Goal: Information Seeking & Learning: Check status

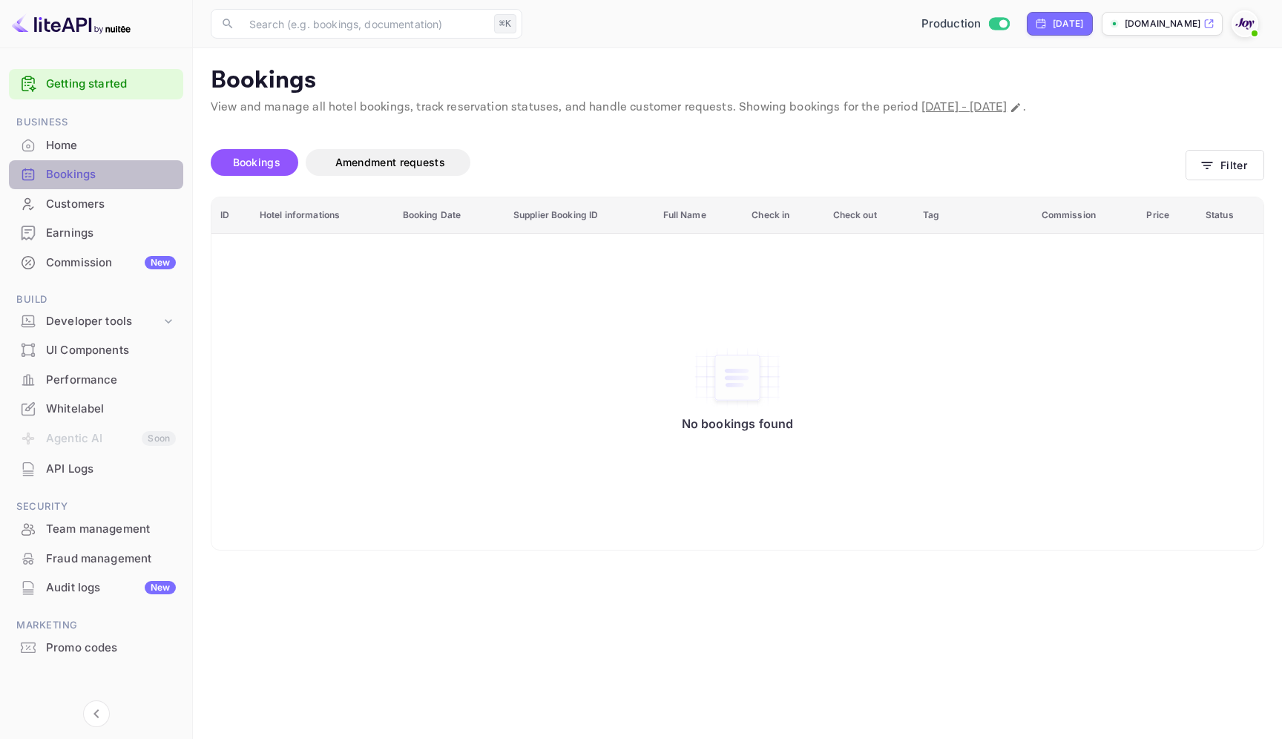
click at [135, 167] on div "Bookings" at bounding box center [111, 174] width 130 height 17
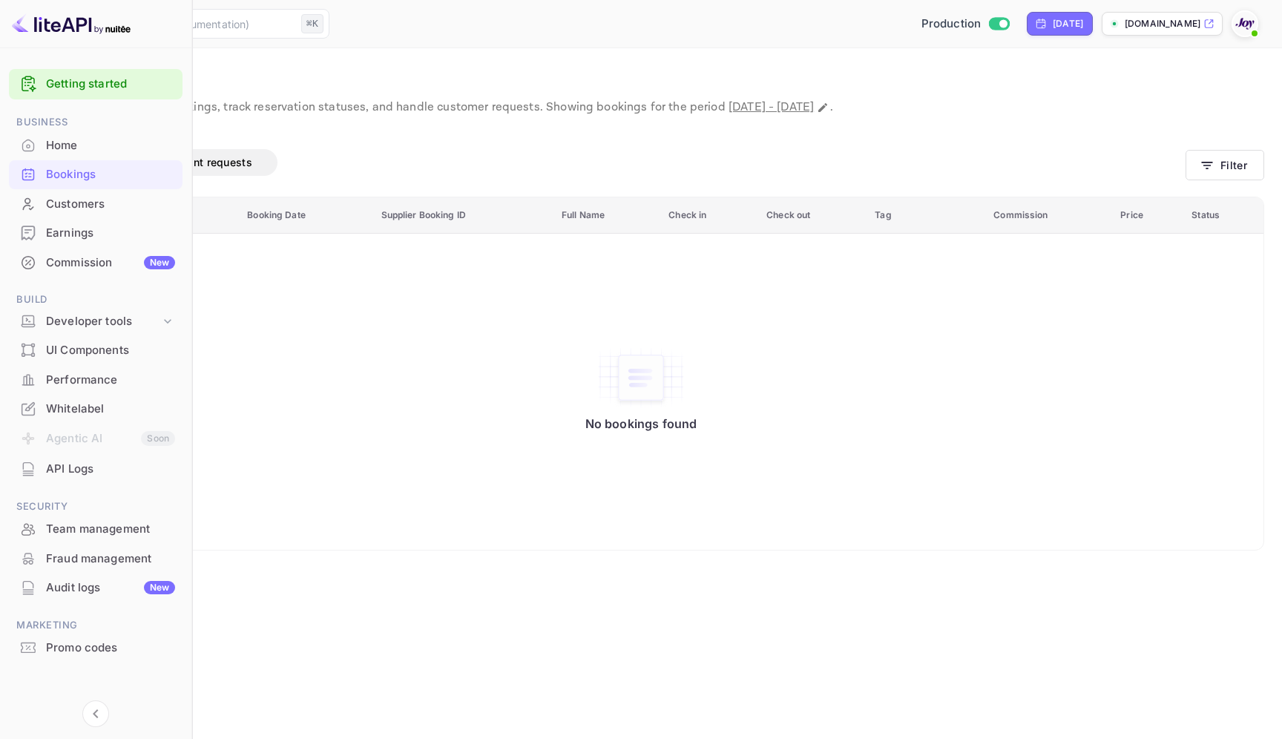
click at [76, 174] on div "Bookings" at bounding box center [110, 174] width 129 height 17
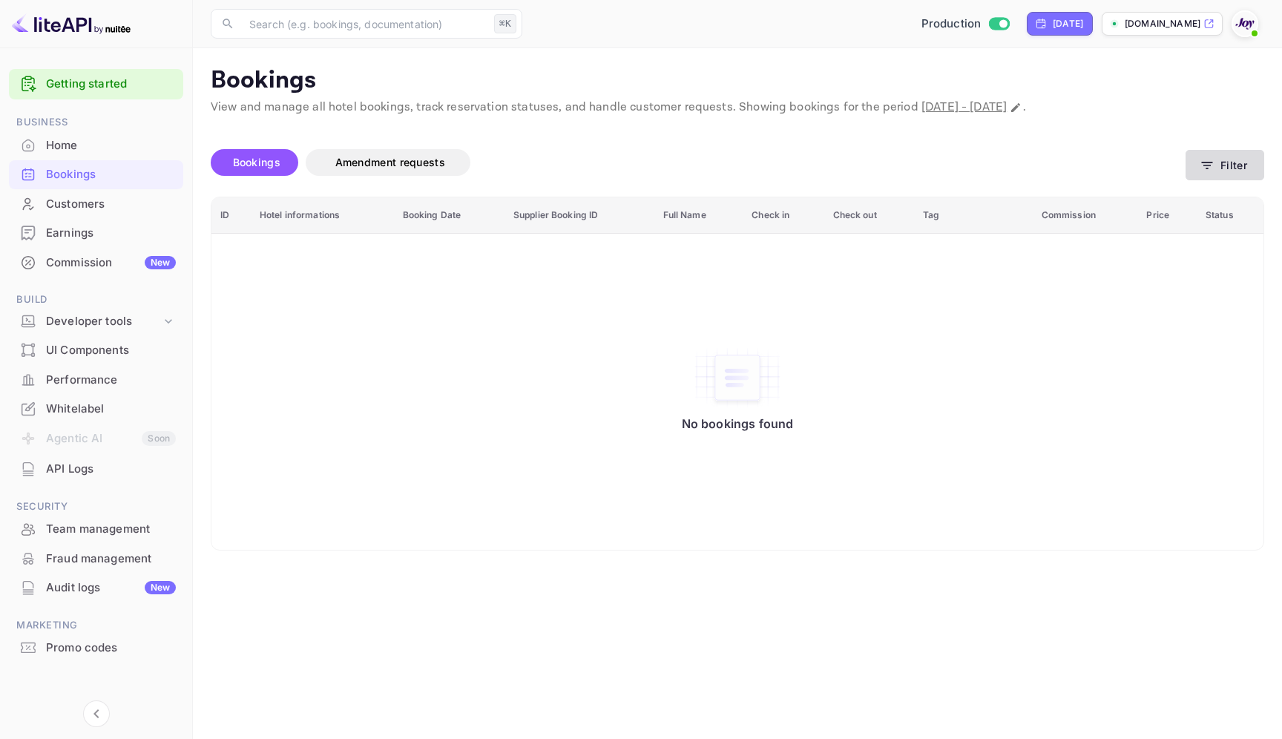
click at [1210, 152] on button "Filter" at bounding box center [1224, 165] width 79 height 30
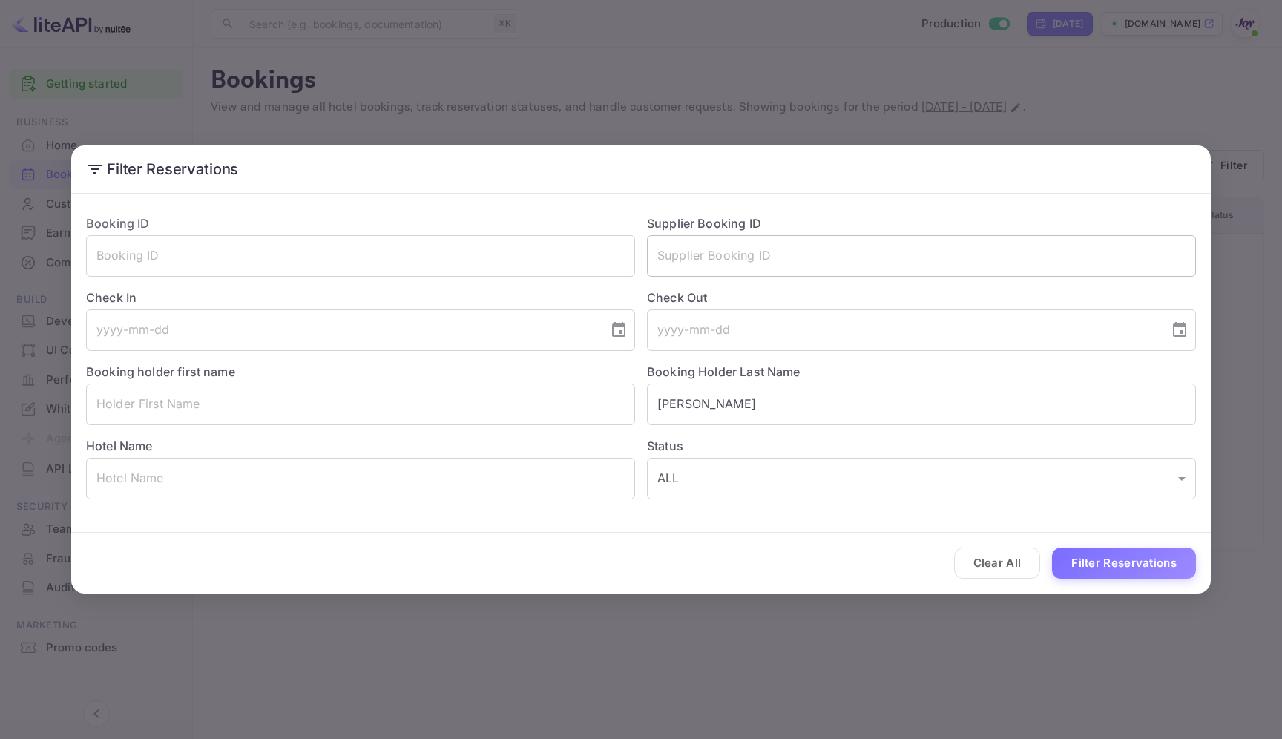
click at [724, 269] on input "text" at bounding box center [921, 256] width 549 height 42
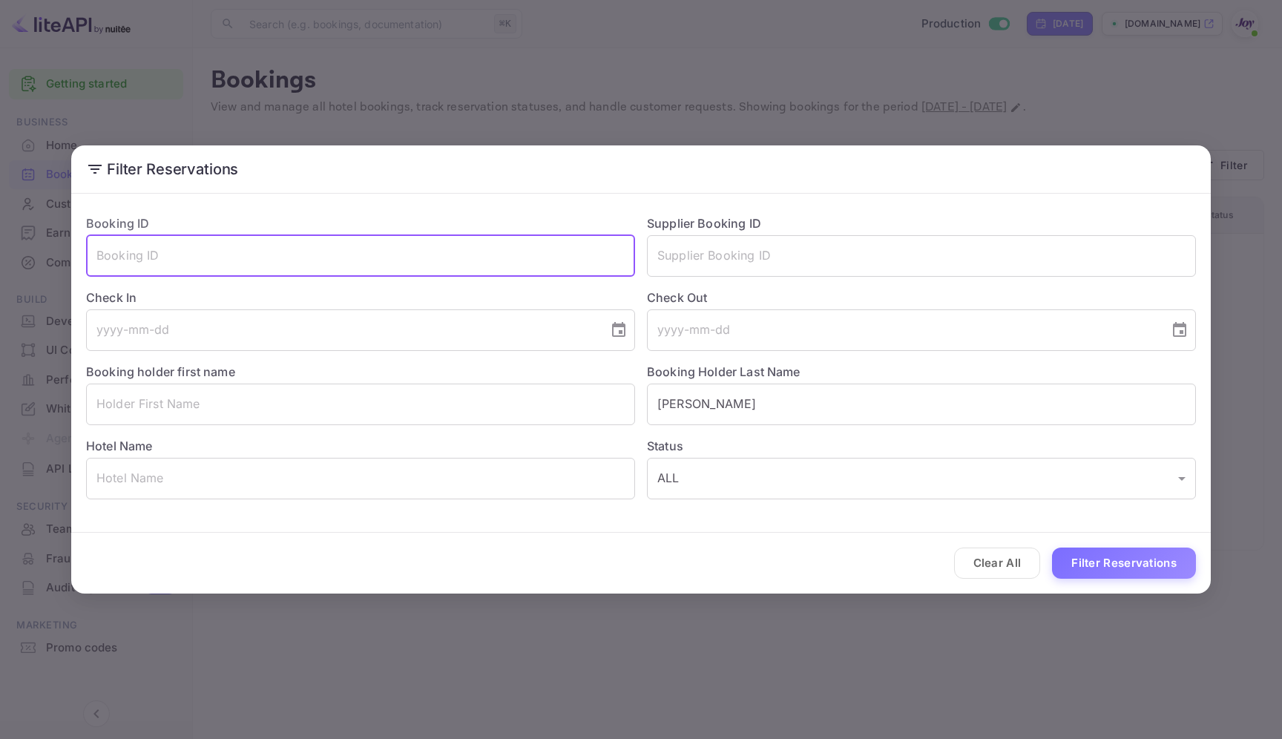
click at [236, 256] on input "text" at bounding box center [360, 256] width 549 height 42
click at [1010, 554] on button "Clear All" at bounding box center [997, 563] width 87 height 32
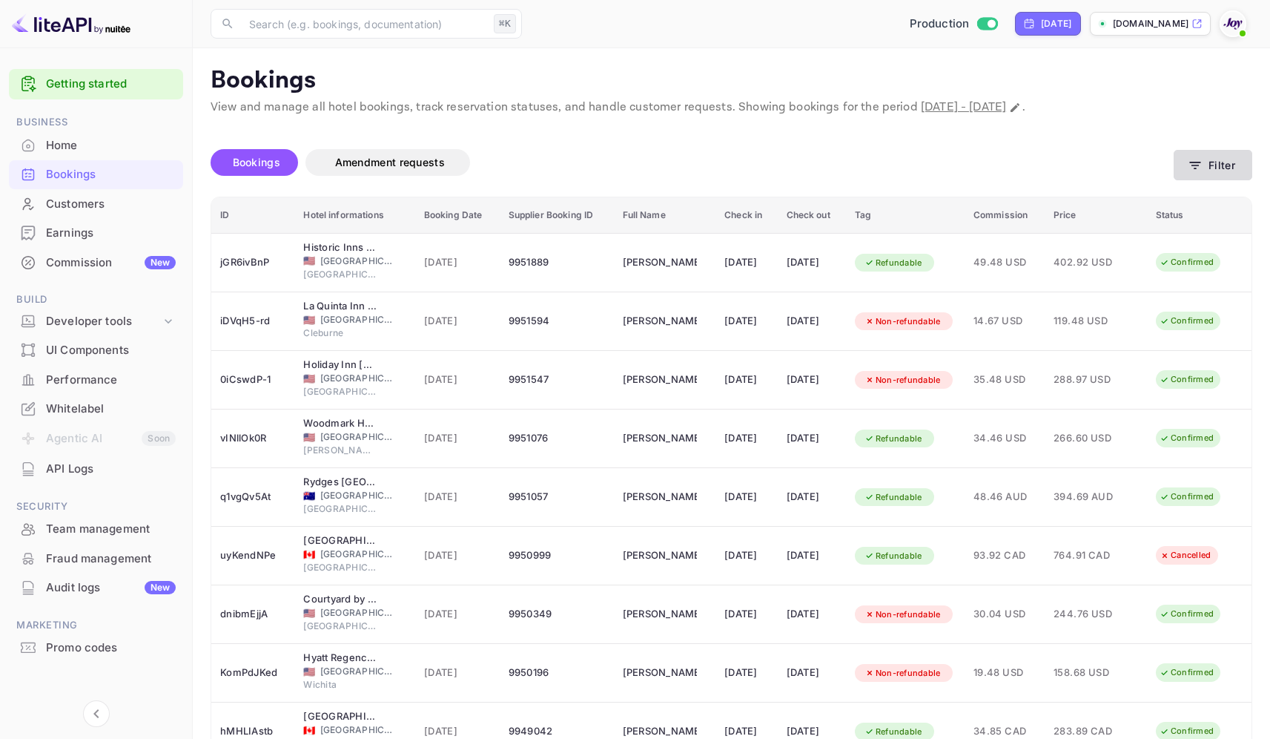
click at [1190, 171] on icon "button" at bounding box center [1195, 165] width 15 height 15
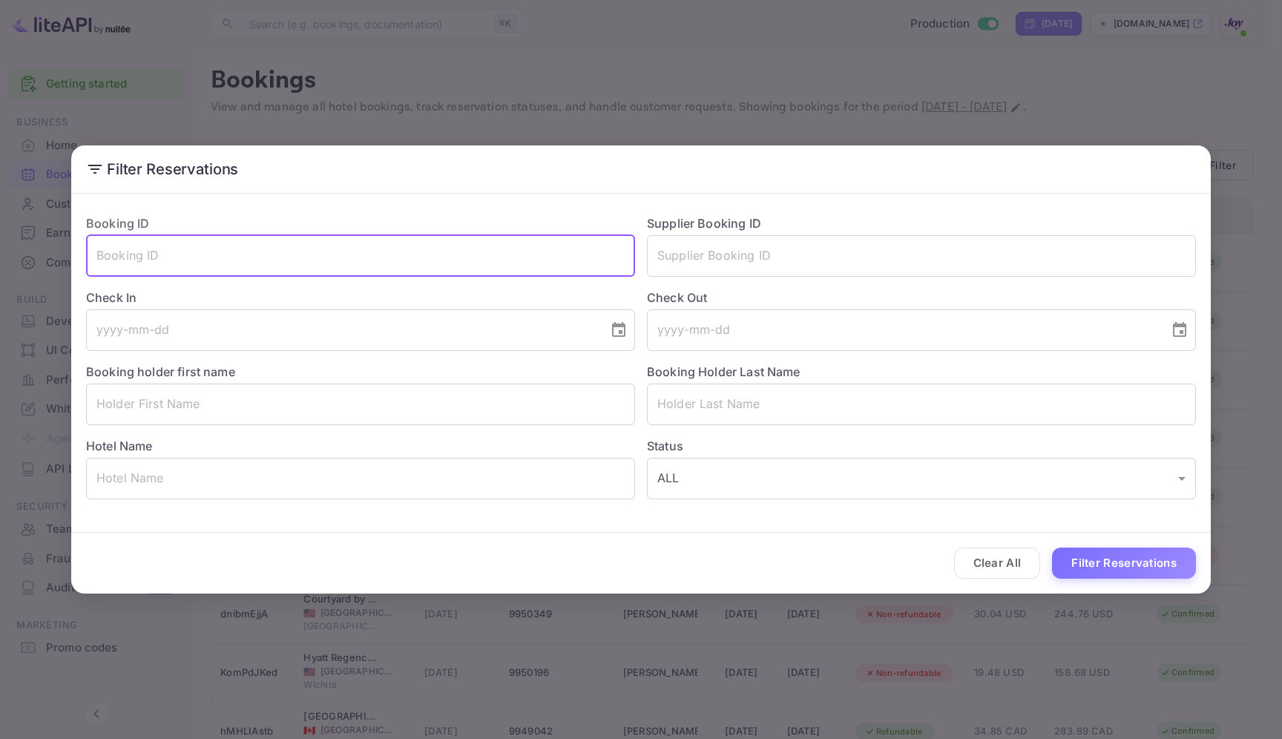
click at [139, 265] on input "text" at bounding box center [360, 256] width 549 height 42
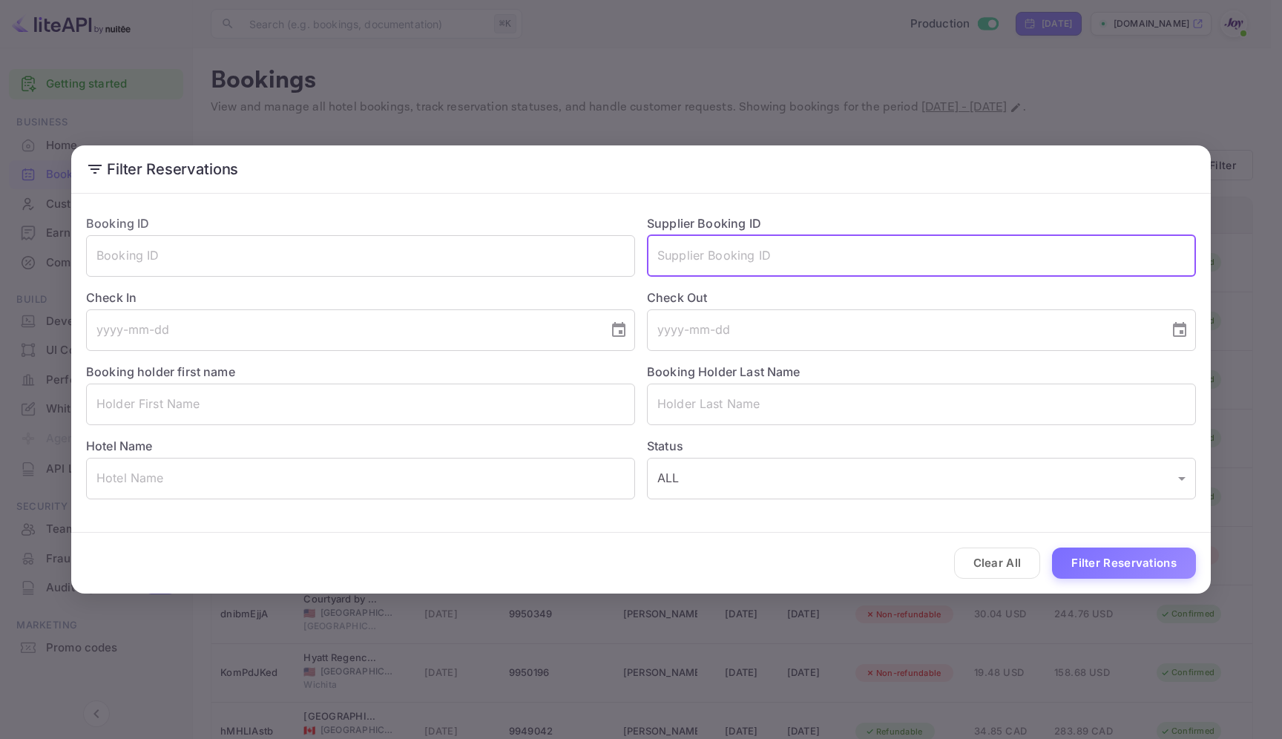
click at [768, 274] on input "text" at bounding box center [921, 256] width 549 height 42
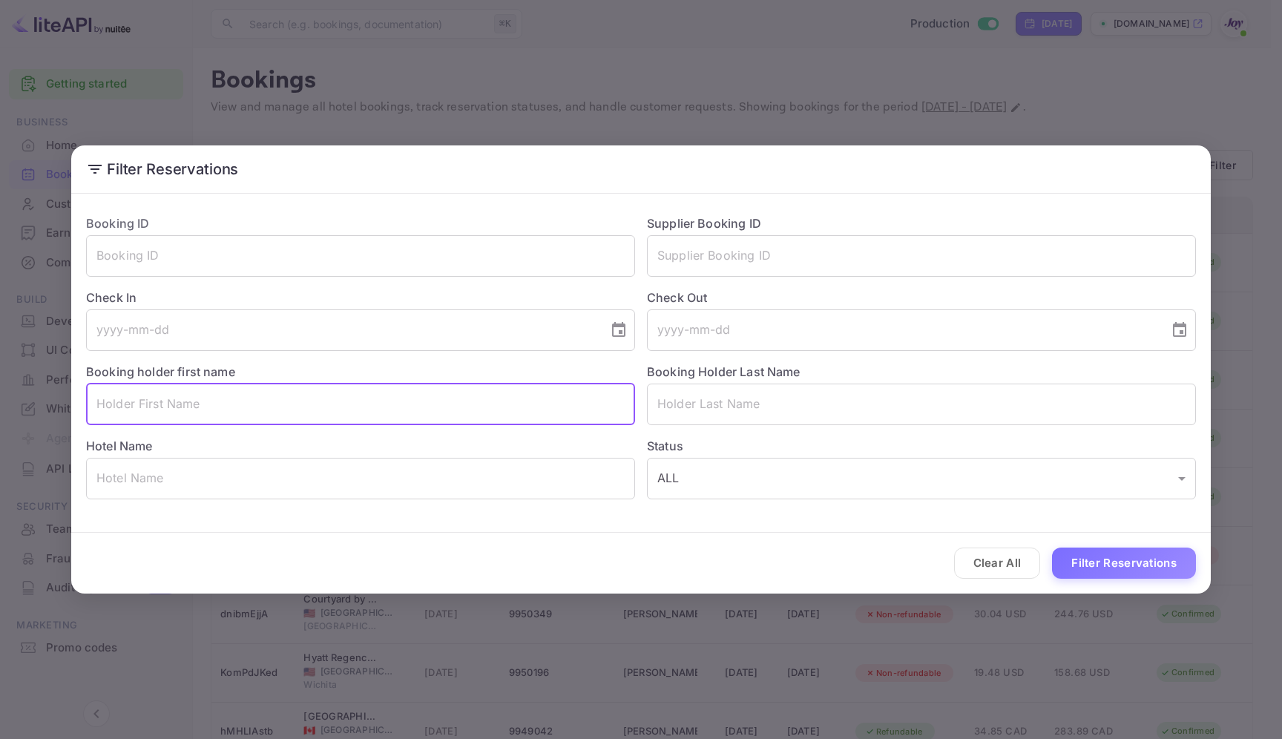
click at [260, 400] on input "text" at bounding box center [360, 404] width 549 height 42
click at [782, 389] on input "text" at bounding box center [921, 404] width 549 height 42
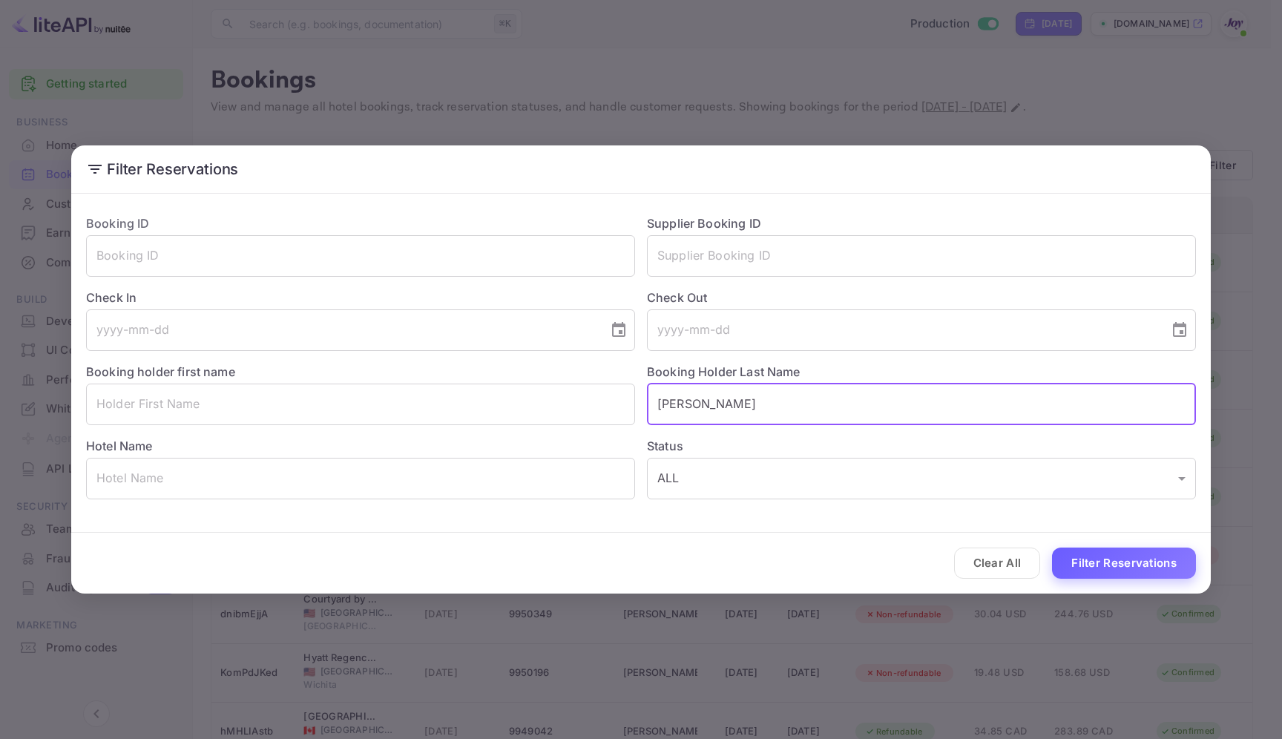
type input "[PERSON_NAME]"
click at [1102, 570] on button "Filter Reservations" at bounding box center [1124, 563] width 144 height 32
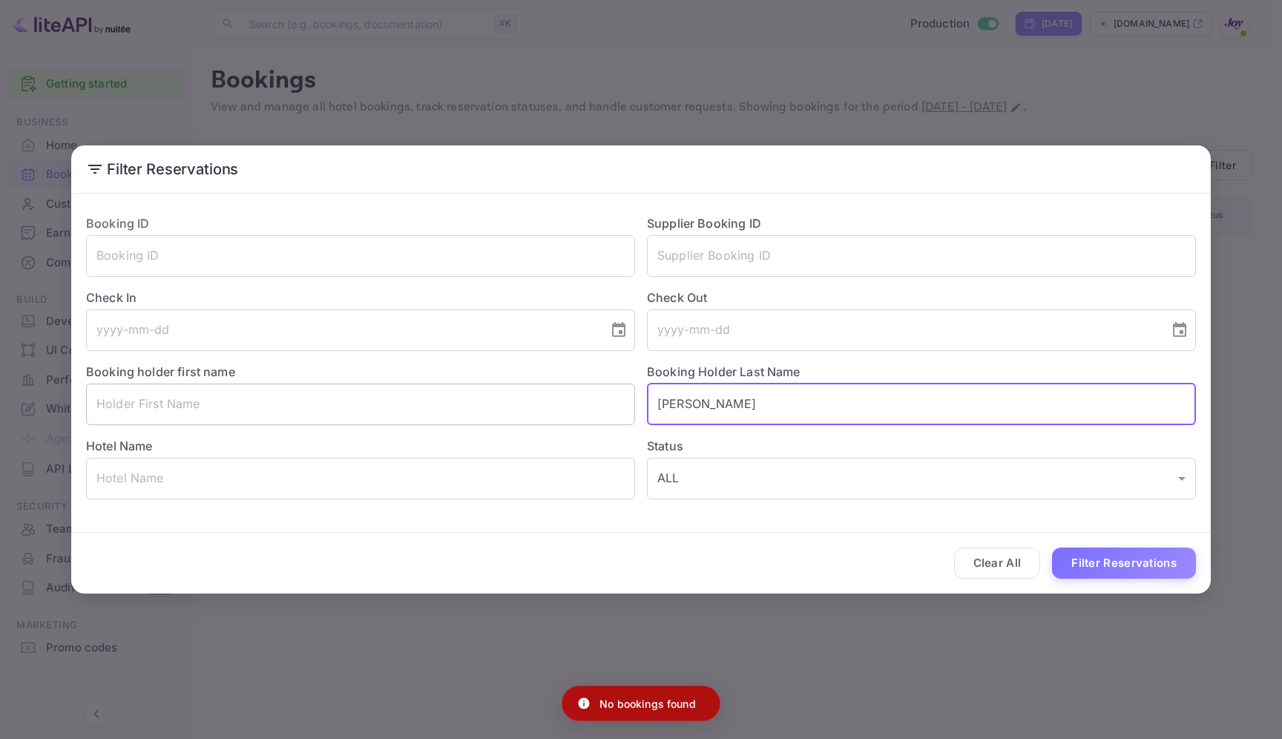
drag, startPoint x: 702, startPoint y: 406, endPoint x: 561, endPoint y: 389, distance: 141.9
click at [561, 389] on div "Booking ID ​ Supplier Booking ID ​ Check In ​ Check Out ​ Booking holder first …" at bounding box center [634, 350] width 1121 height 297
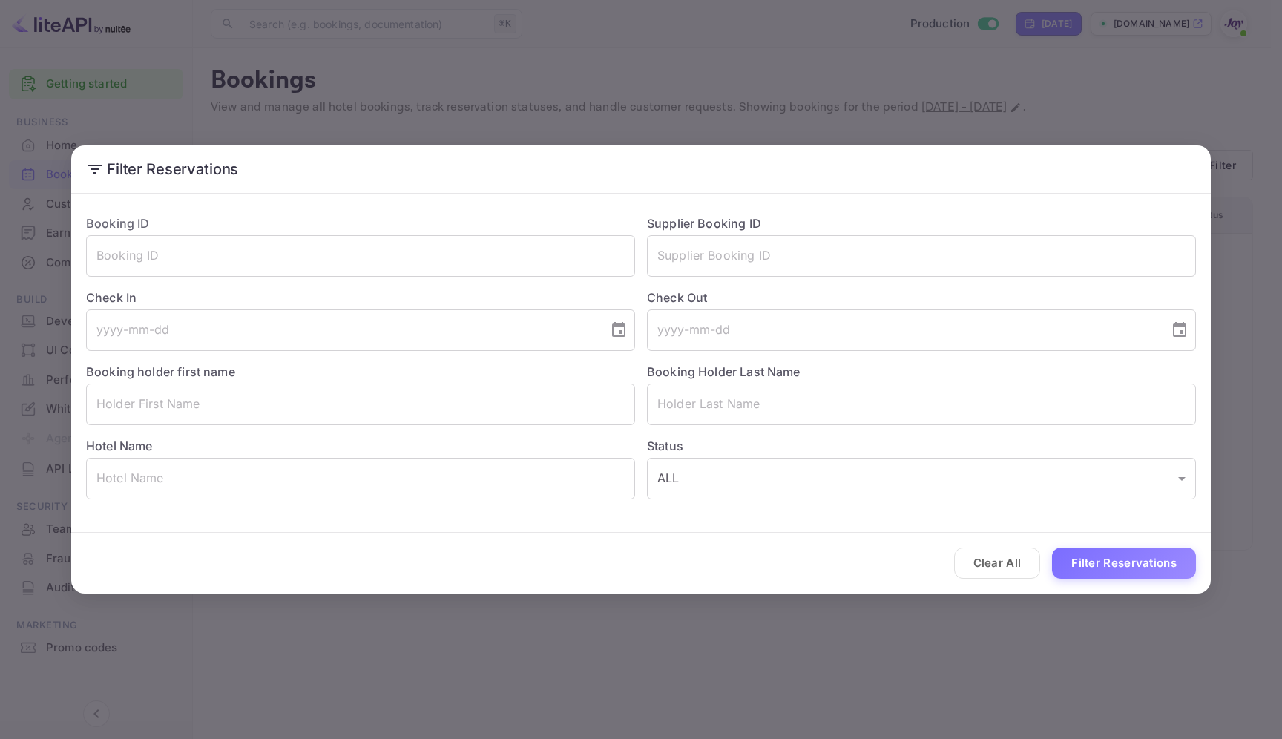
click at [1047, 112] on div "Filter Reservations Booking ID ​ Supplier Booking ID ​ Check In ​ Check Out ​ B…" at bounding box center [641, 369] width 1282 height 739
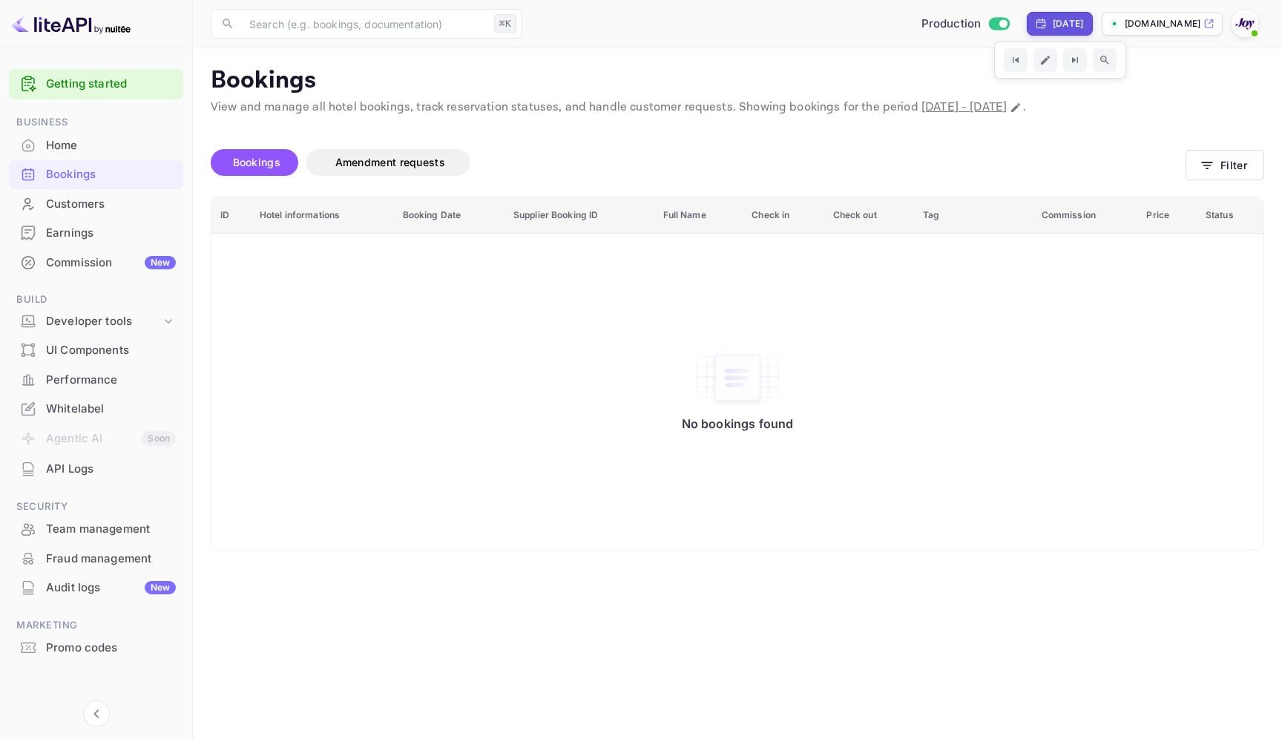
click at [1035, 25] on div "[DATE]" at bounding box center [1059, 23] width 48 height 13
select select "9"
select select "2025"
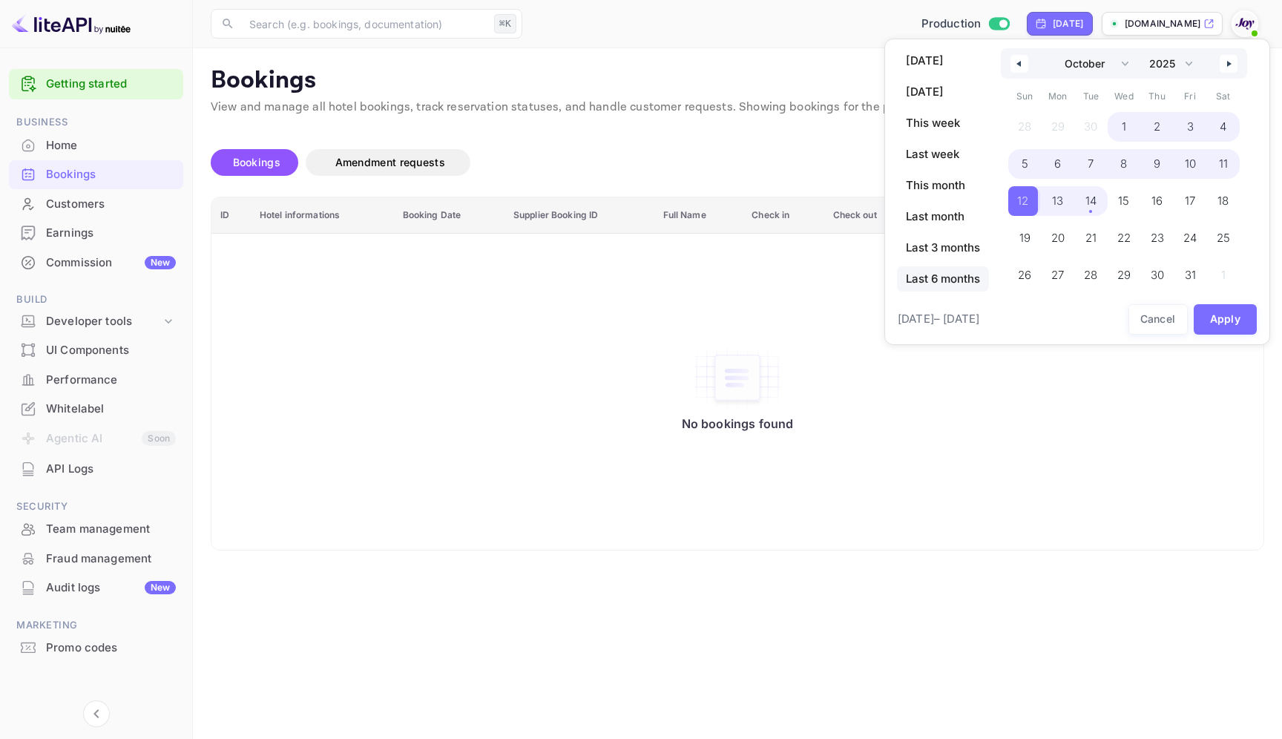
click at [974, 281] on span "Last 6 months" at bounding box center [943, 278] width 92 height 25
select select "3"
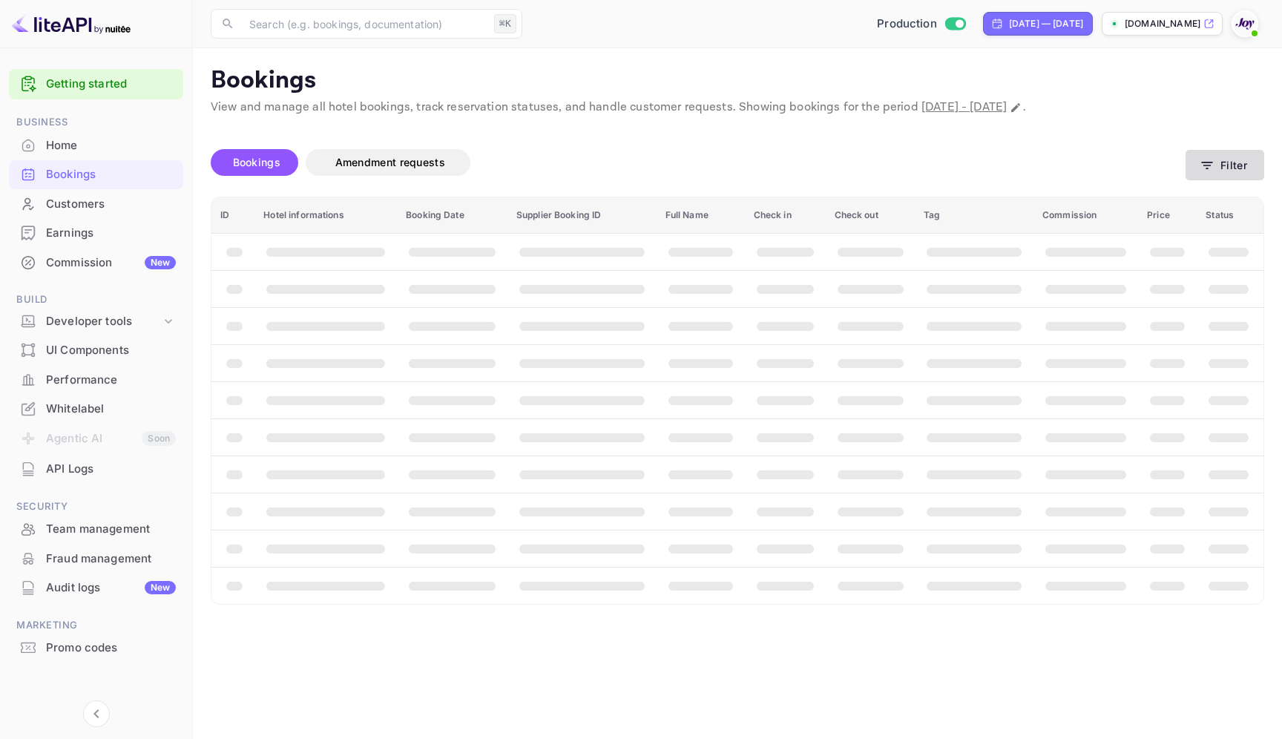
click at [1229, 165] on button "Filter" at bounding box center [1224, 165] width 79 height 30
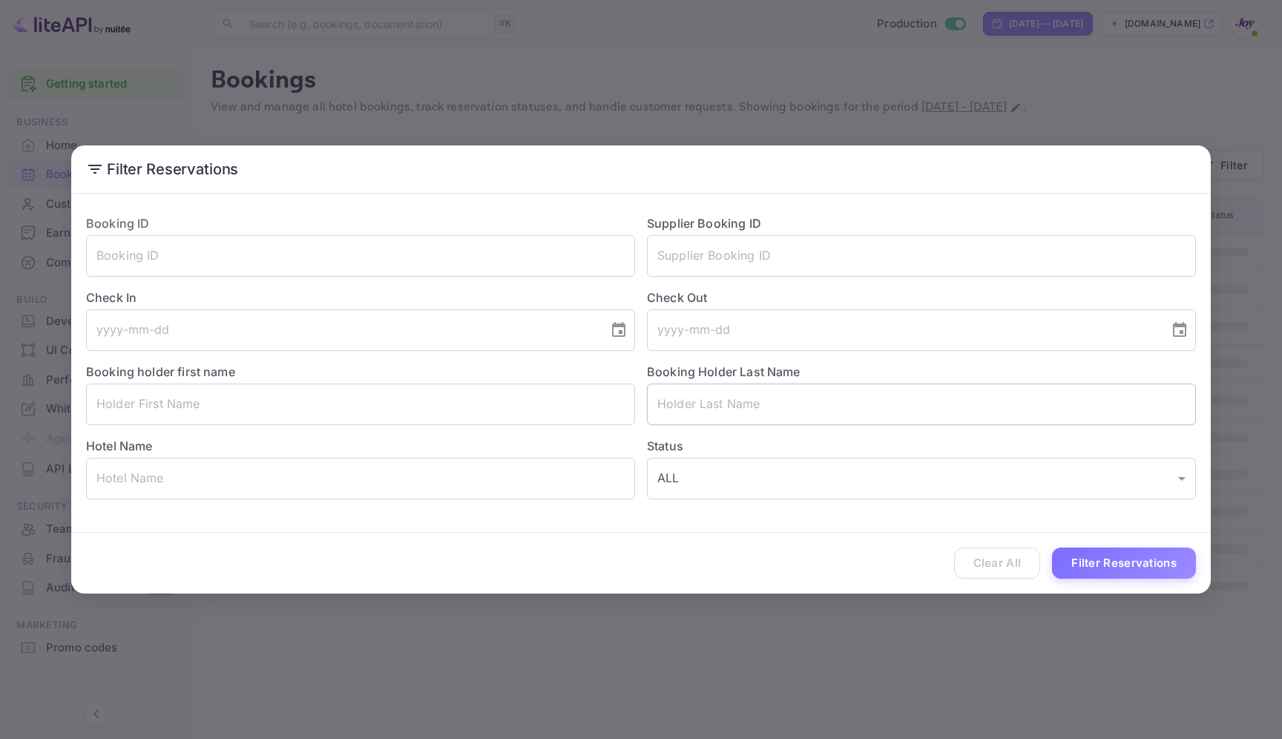
click at [749, 401] on input "text" at bounding box center [921, 404] width 549 height 42
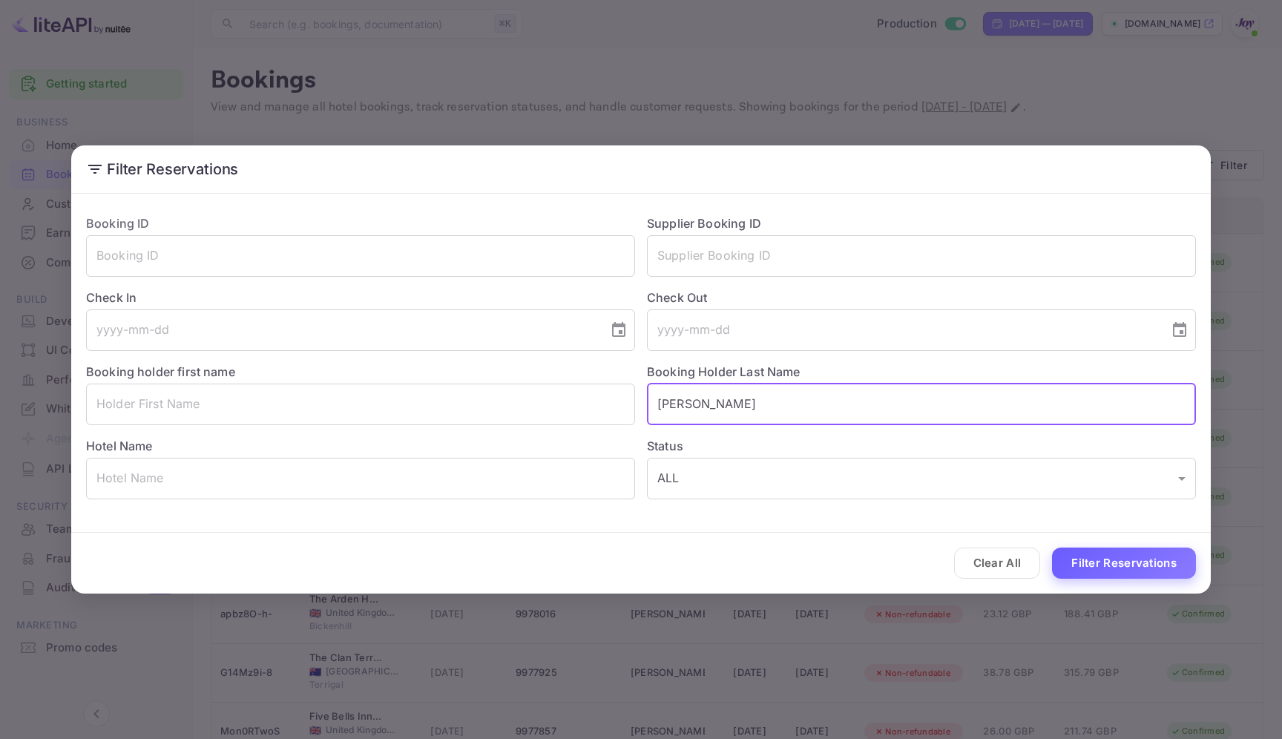
type input "[PERSON_NAME]"
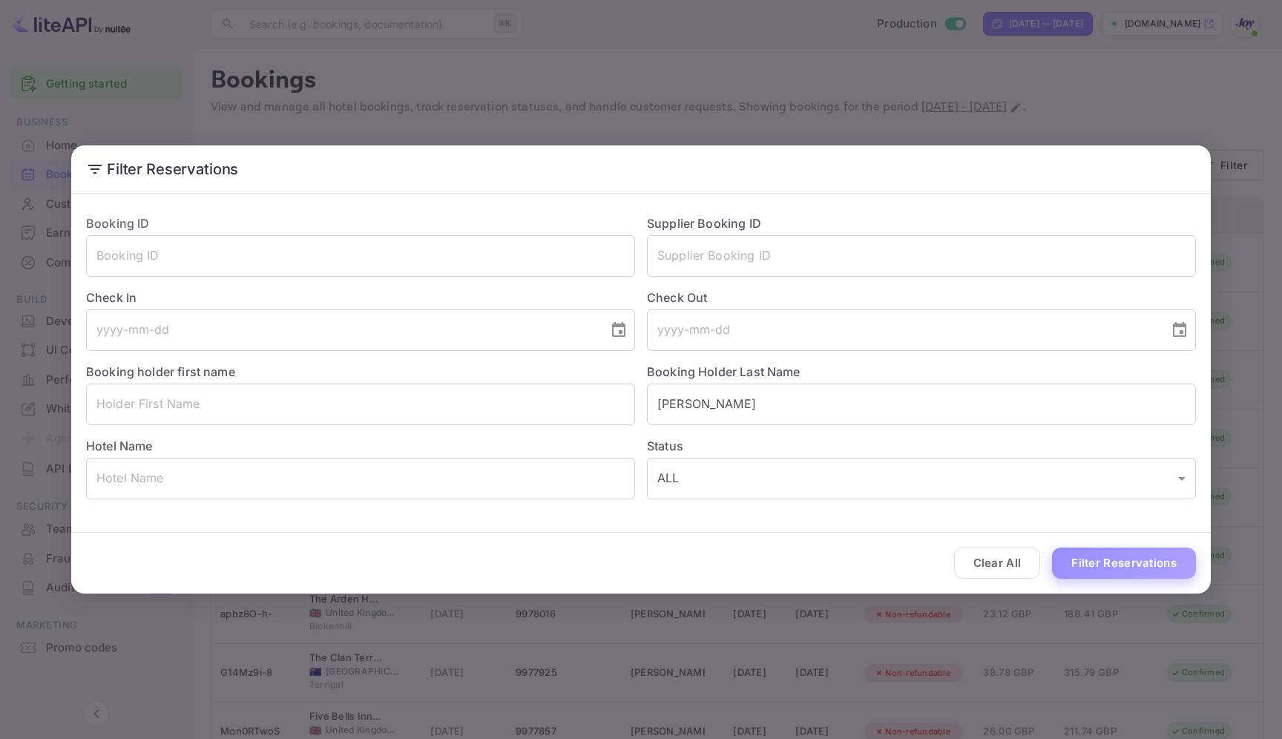
click at [1151, 555] on button "Filter Reservations" at bounding box center [1124, 563] width 144 height 32
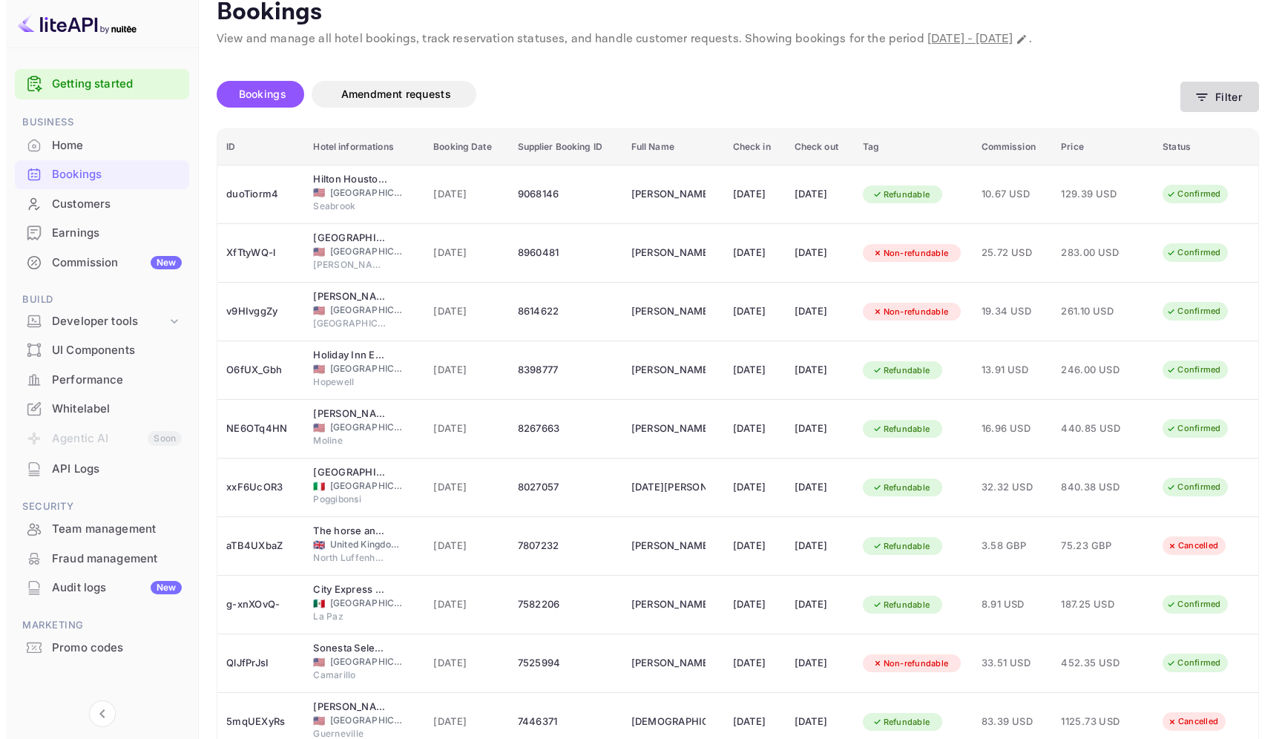
scroll to position [70, 0]
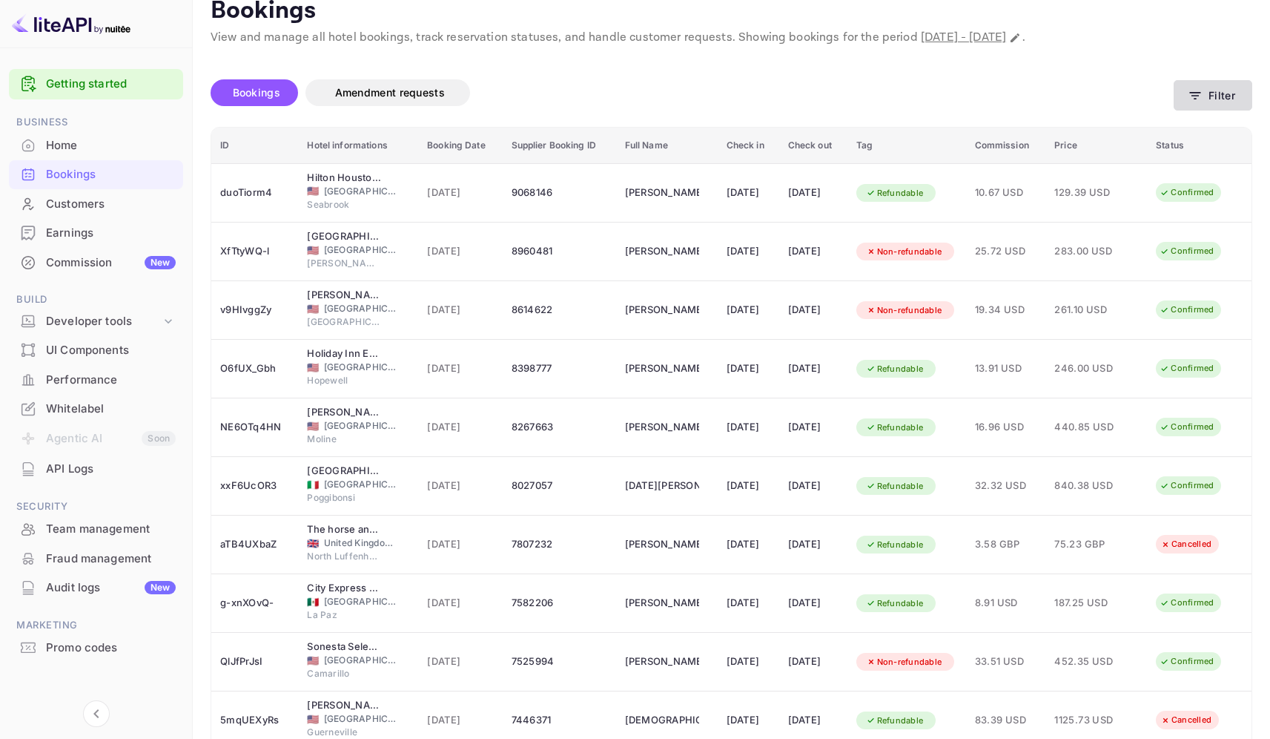
click at [1227, 90] on button "Filter" at bounding box center [1213, 95] width 79 height 30
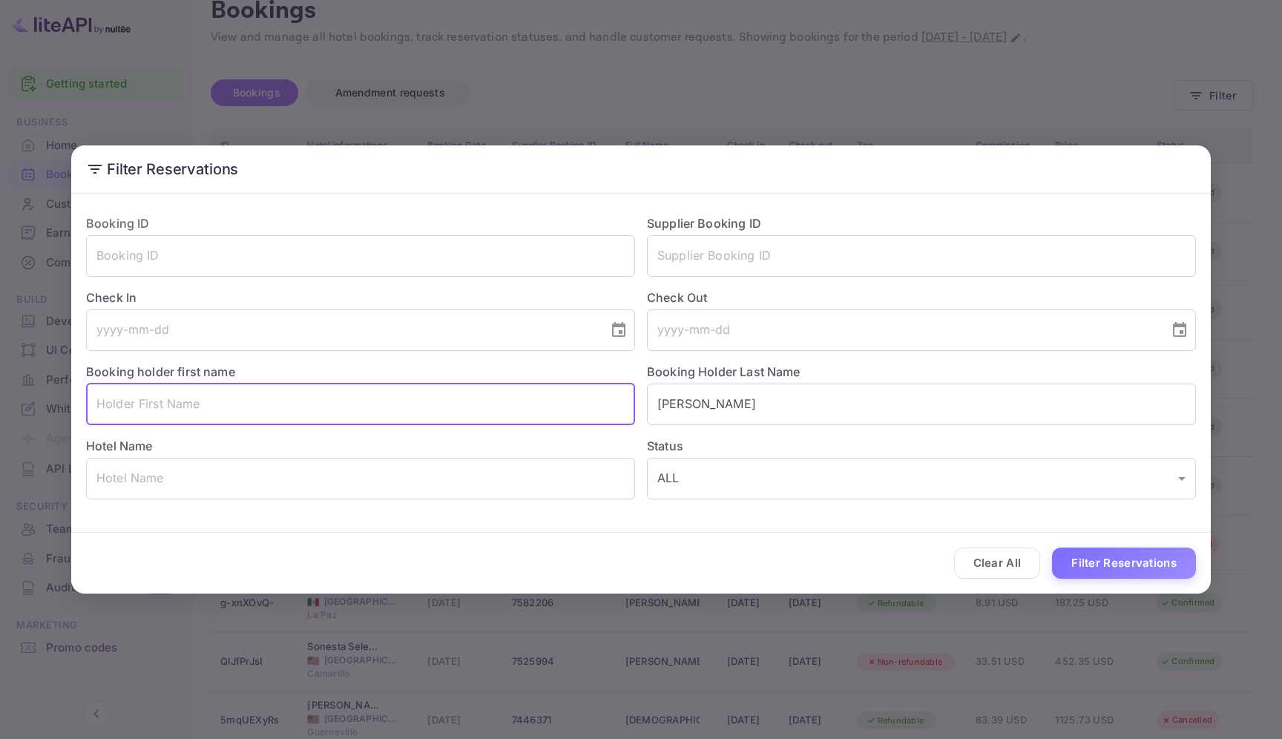
click at [329, 417] on input "text" at bounding box center [360, 404] width 549 height 42
type input "[PERSON_NAME]"
click at [1114, 561] on button "Filter Reservations" at bounding box center [1124, 563] width 144 height 32
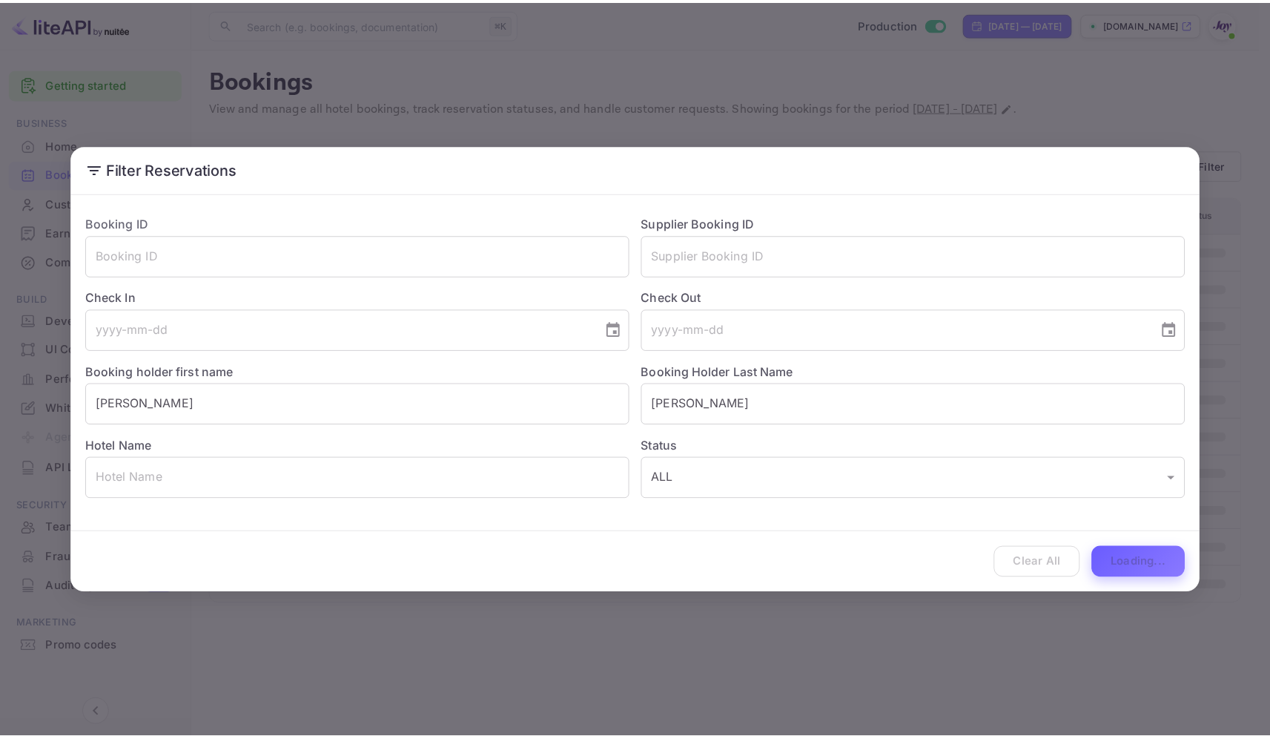
scroll to position [0, 0]
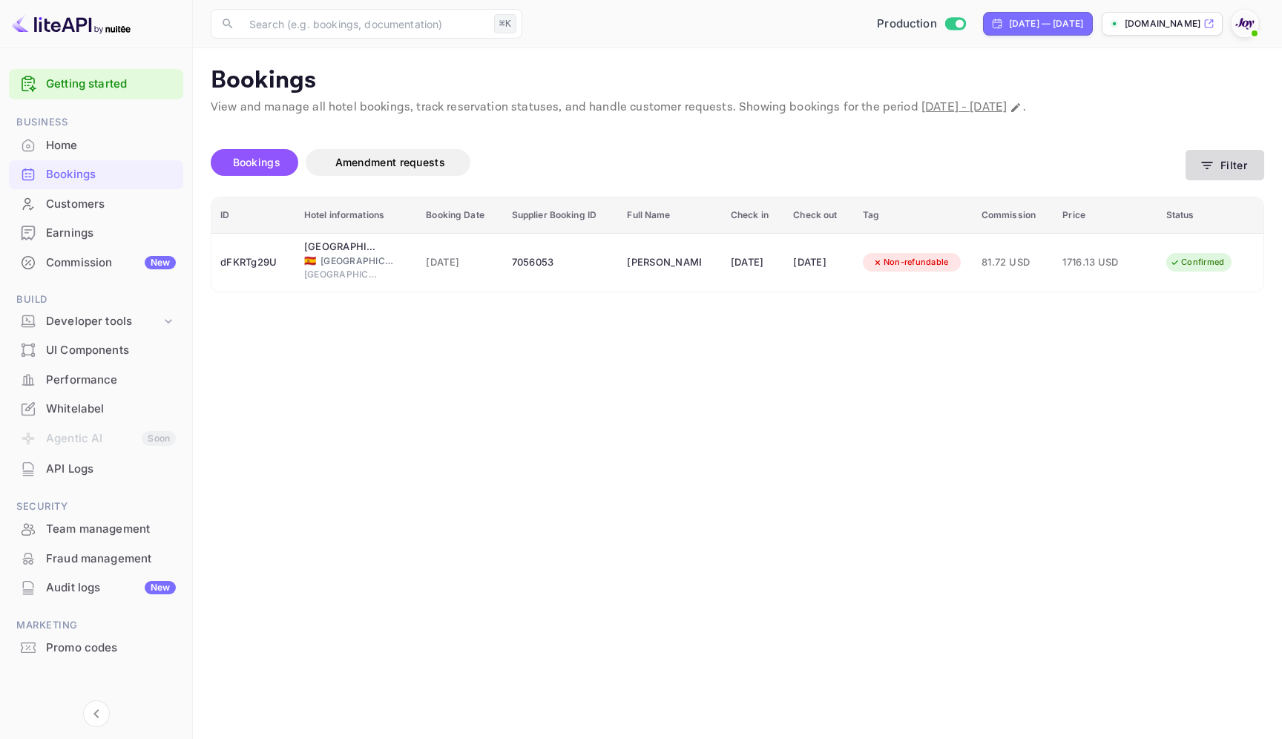
click at [1212, 158] on icon "button" at bounding box center [1206, 165] width 15 height 15
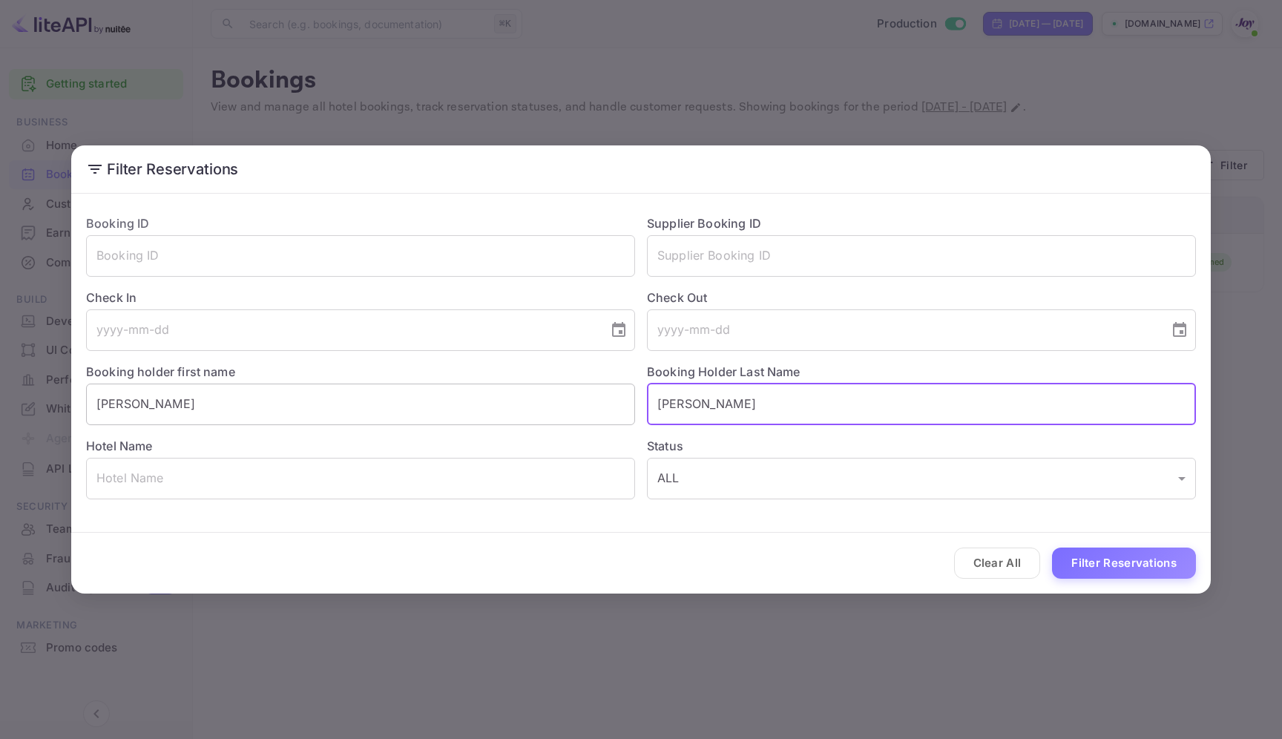
drag, startPoint x: 711, startPoint y: 415, endPoint x: 584, endPoint y: 394, distance: 128.5
click at [584, 395] on div "Booking ID ​ Supplier Booking ID ​ Check In ​ Check Out ​ Booking holder first …" at bounding box center [634, 350] width 1121 height 297
click at [1018, 555] on button "Clear All" at bounding box center [997, 563] width 87 height 32
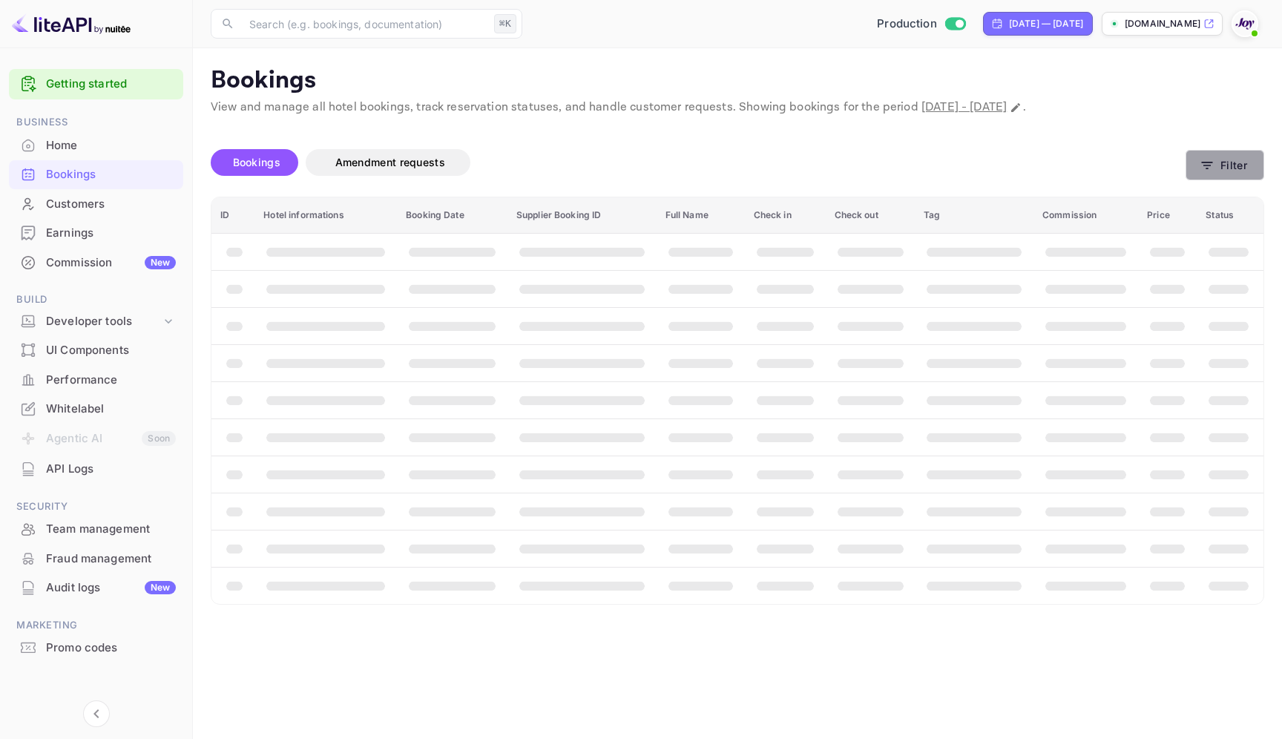
click at [1221, 167] on button "Filter" at bounding box center [1224, 165] width 79 height 30
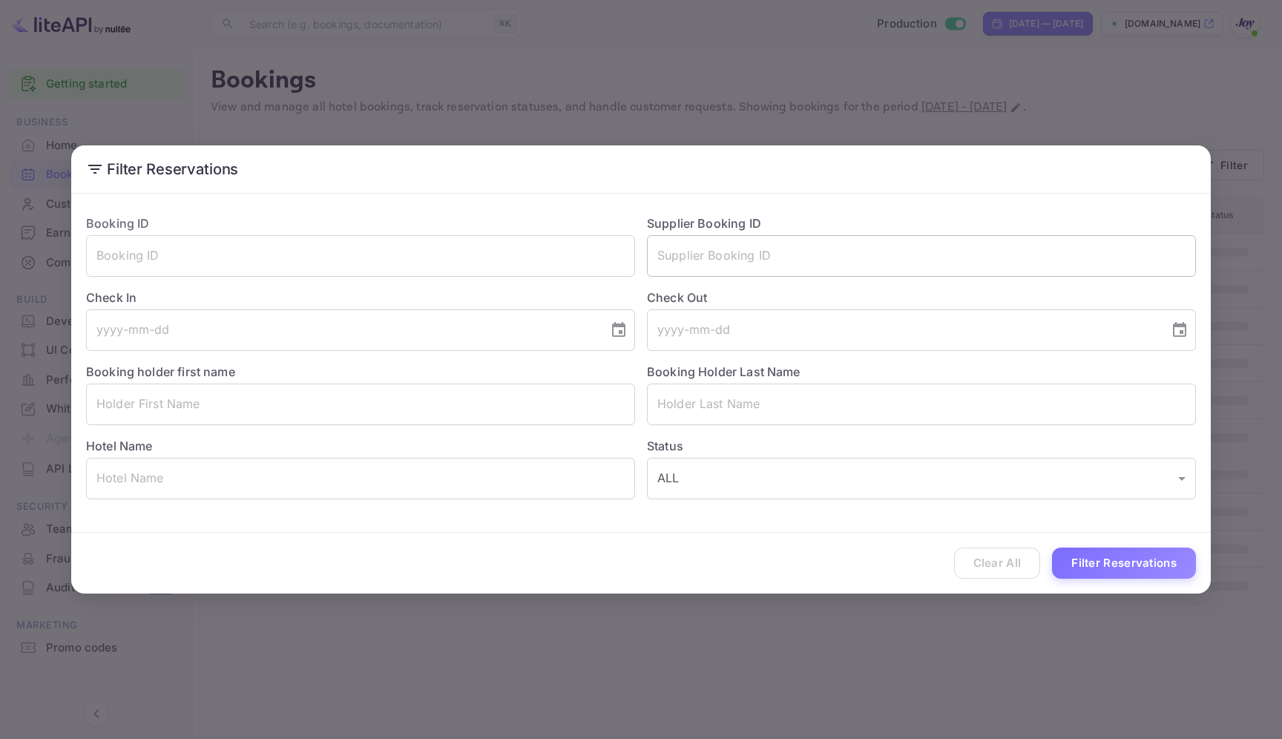
click at [801, 246] on input "text" at bounding box center [921, 256] width 549 height 42
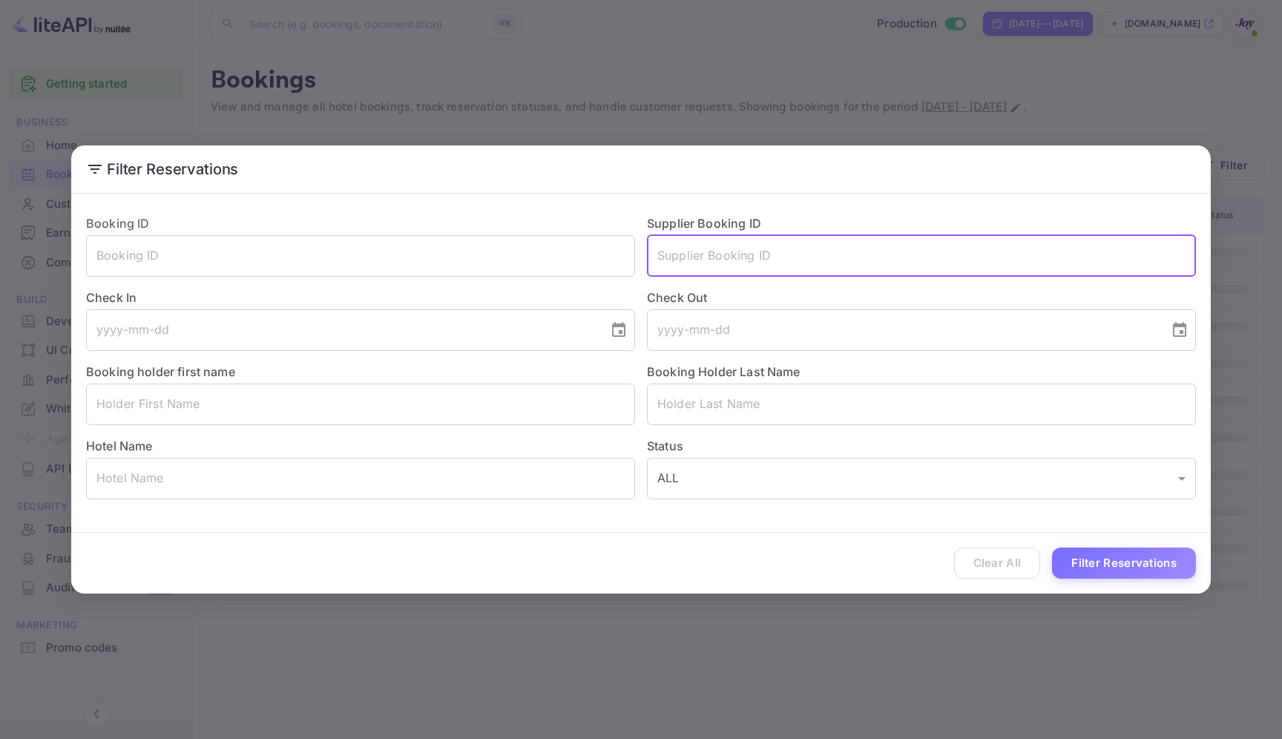
paste input "9973430"
type input "9973430"
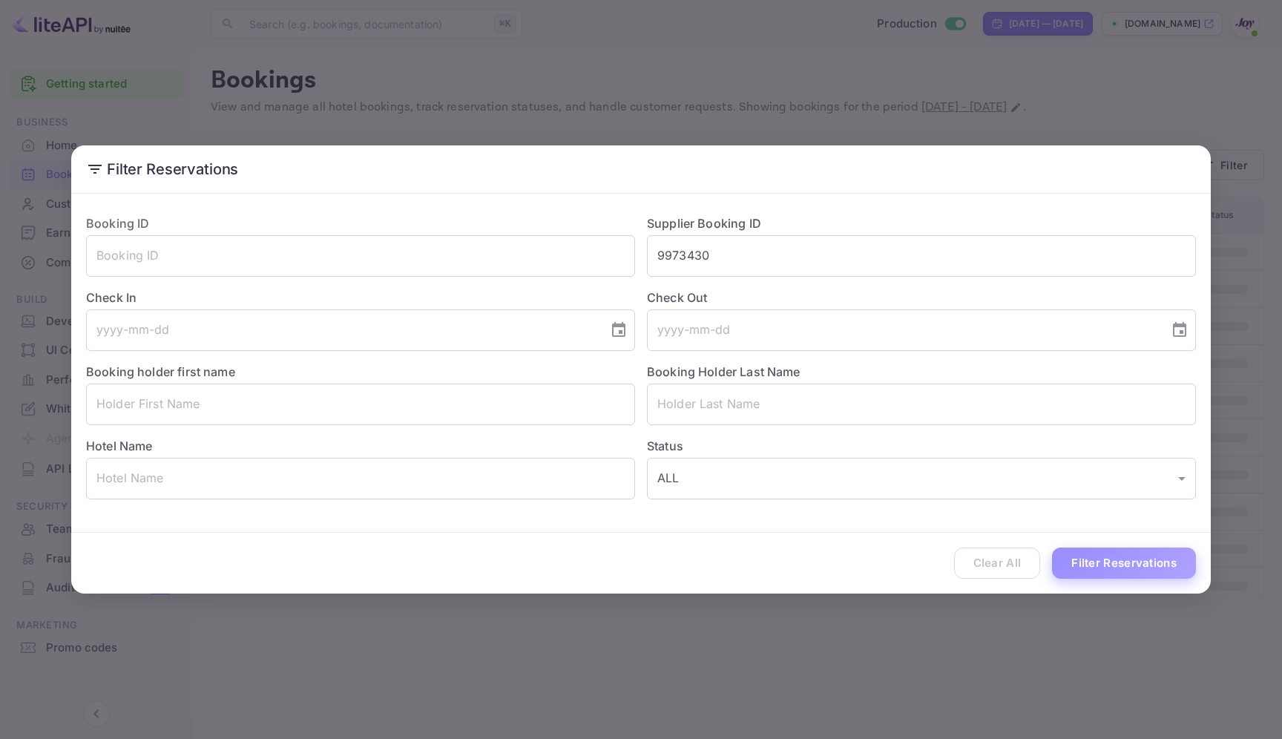
click at [1100, 550] on button "Filter Reservations" at bounding box center [1124, 563] width 144 height 32
click at [598, 124] on div "Filter Reservations Booking ID ​ Supplier Booking ID 9973430 ​ Check In ​ Check…" at bounding box center [641, 369] width 1282 height 739
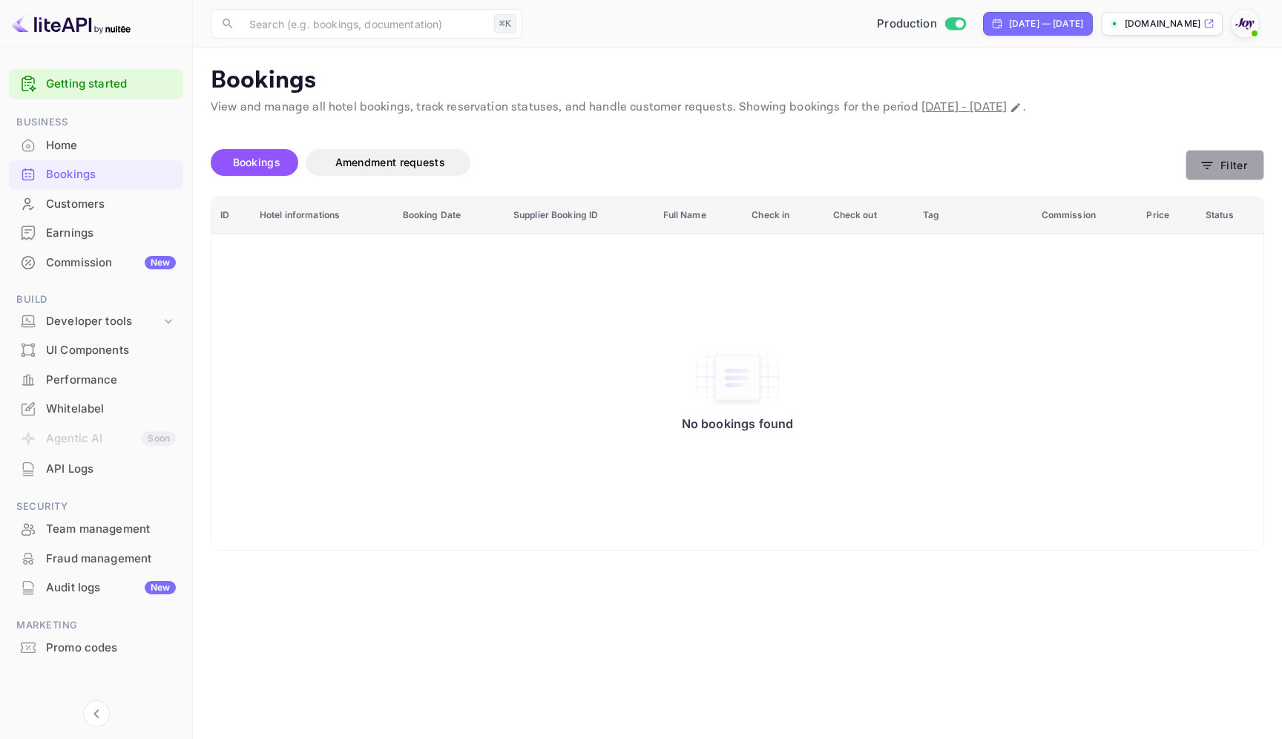
click at [1246, 173] on button "Filter" at bounding box center [1224, 165] width 79 height 30
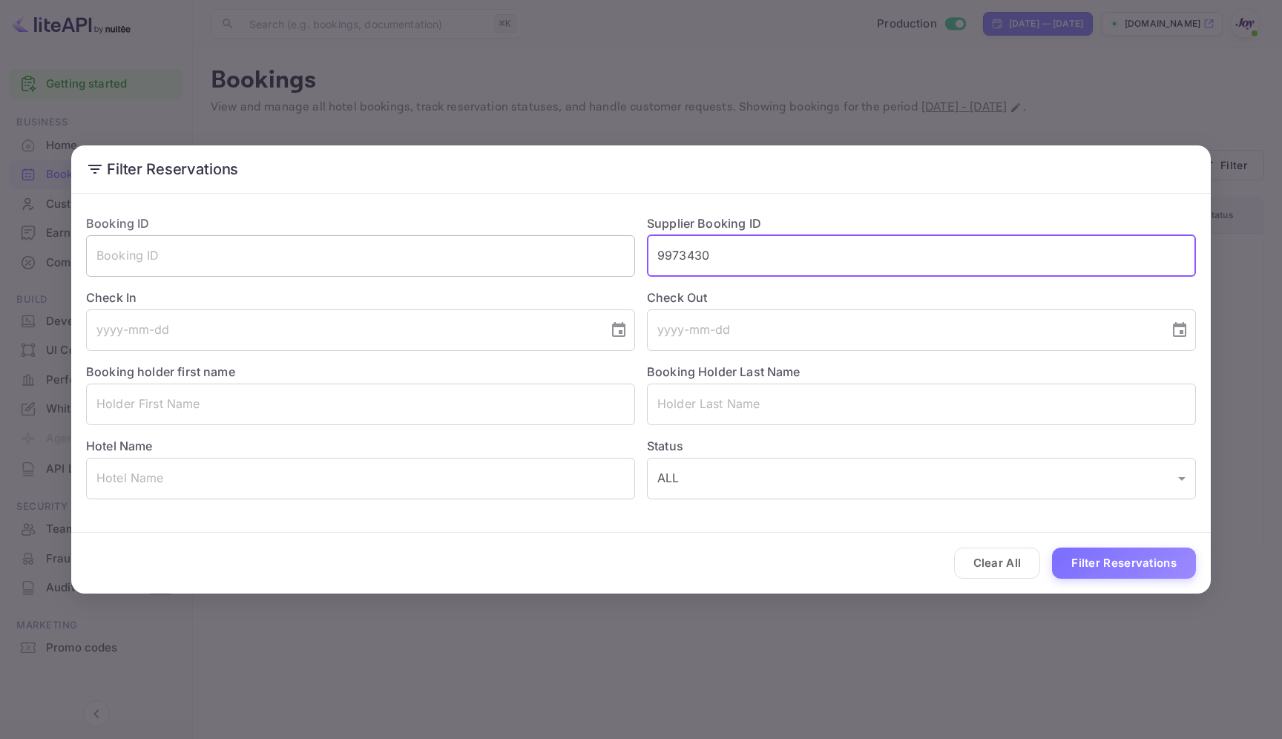
drag, startPoint x: 696, startPoint y: 251, endPoint x: 564, endPoint y: 255, distance: 132.1
click at [564, 255] on div "Booking ID ​ Supplier Booking ID 9973430 ​ Check In ​ Check Out ​ Booking holde…" at bounding box center [634, 350] width 1121 height 297
click at [352, 252] on input "text" at bounding box center [360, 256] width 549 height 42
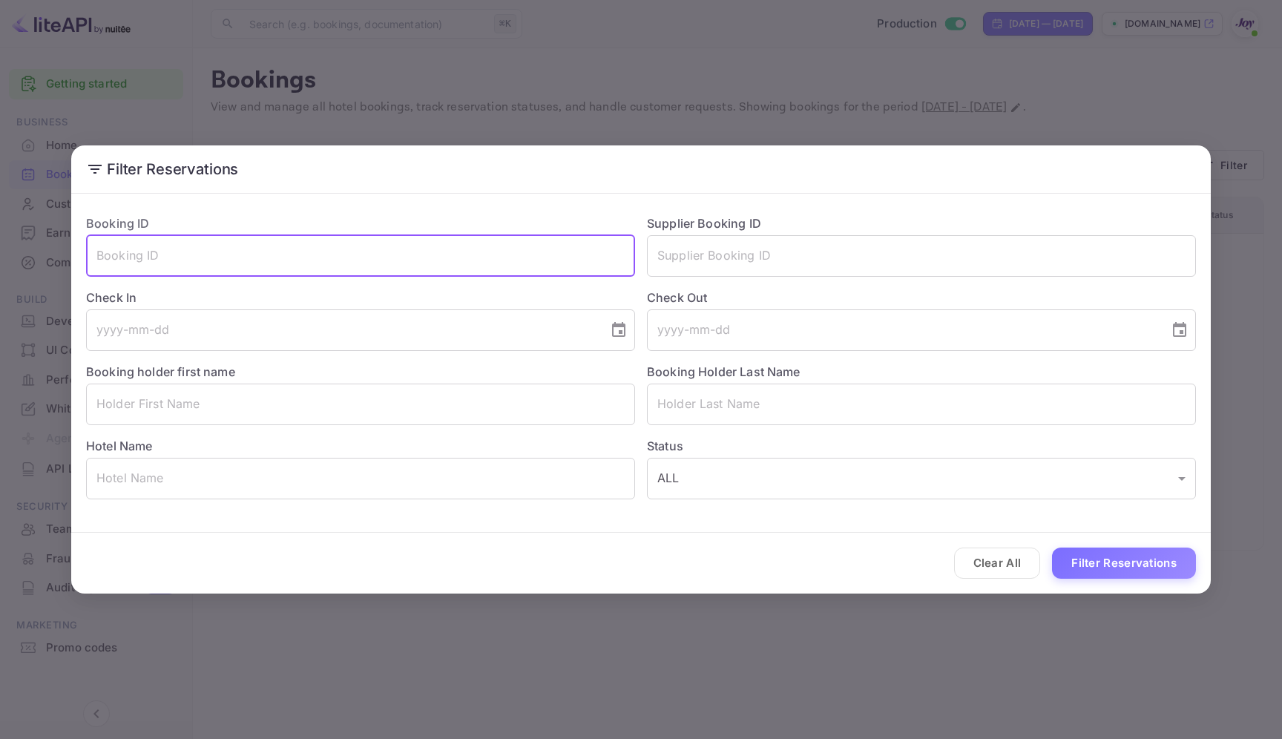
paste input "L6EANeY9z"
type input "L6EANeY9z"
click at [1144, 576] on button "Filter Reservations" at bounding box center [1124, 563] width 144 height 32
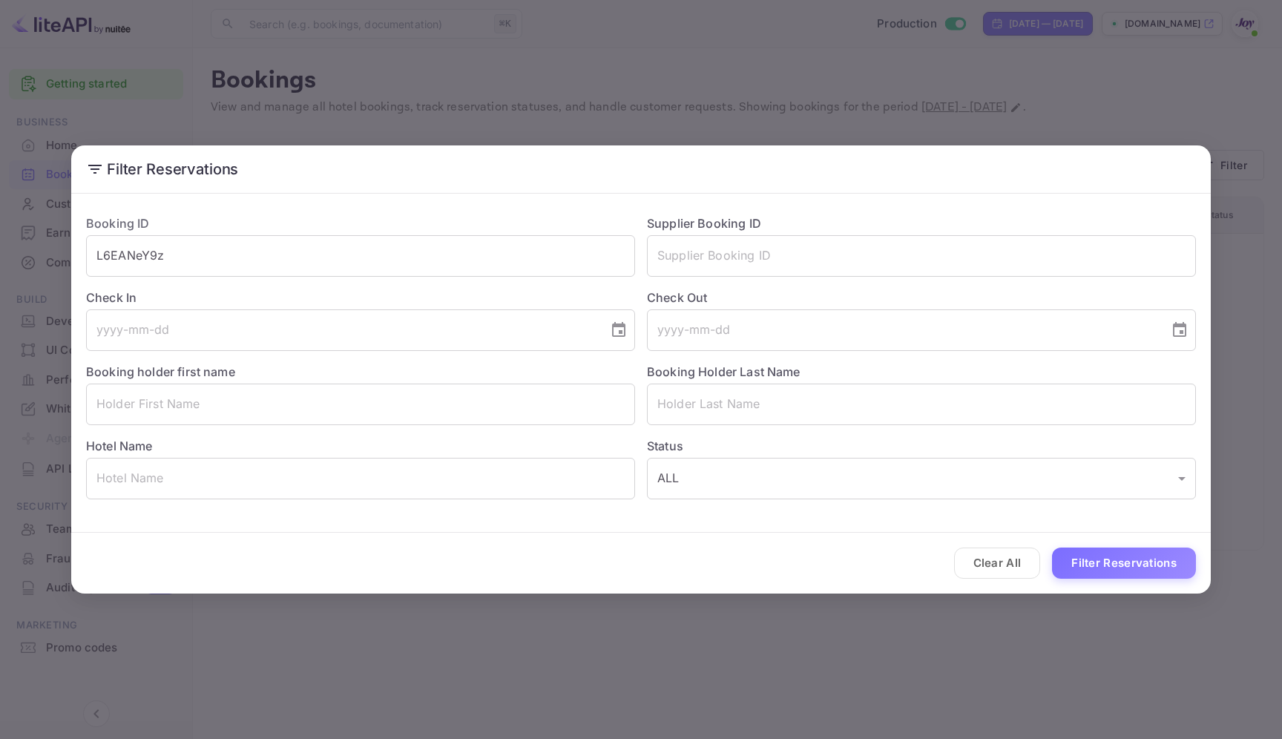
click at [738, 106] on div "Filter Reservations Booking ID L6EANeY9z ​ Supplier Booking ID ​ Check In ​ Che…" at bounding box center [641, 369] width 1282 height 739
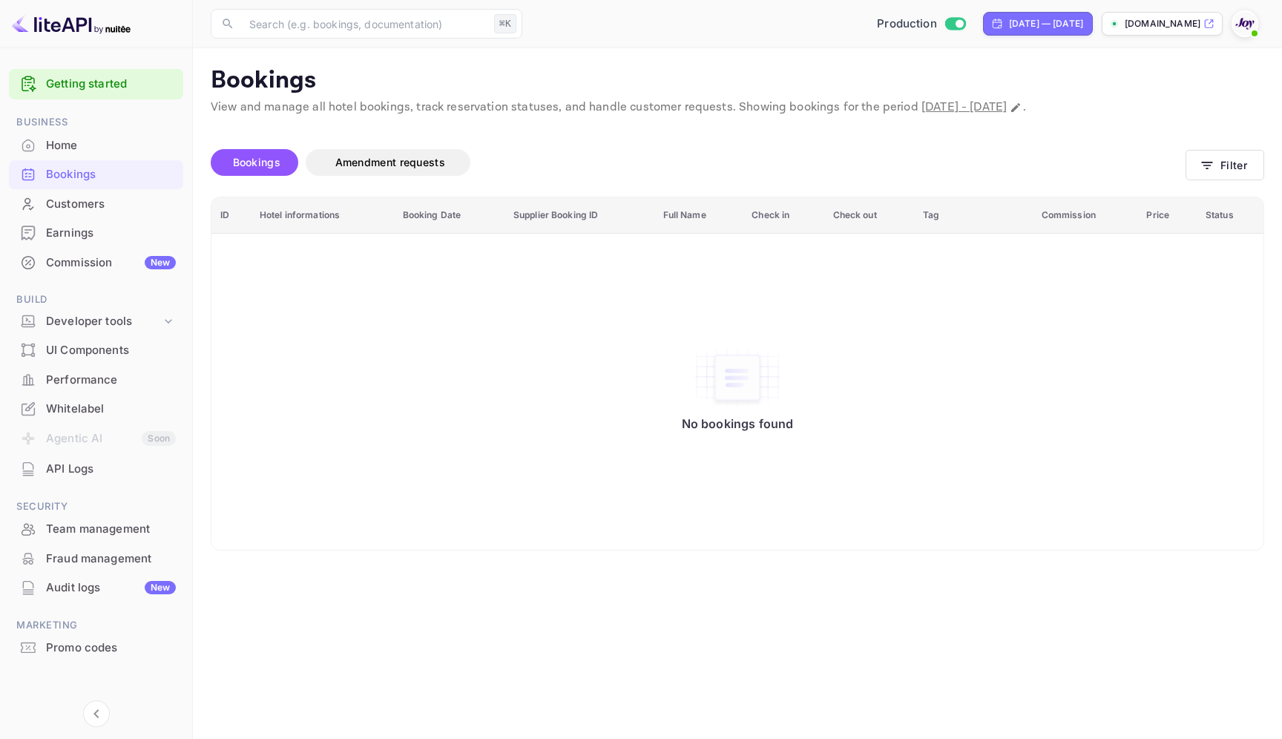
click at [76, 409] on div "Whitelabel" at bounding box center [111, 408] width 130 height 17
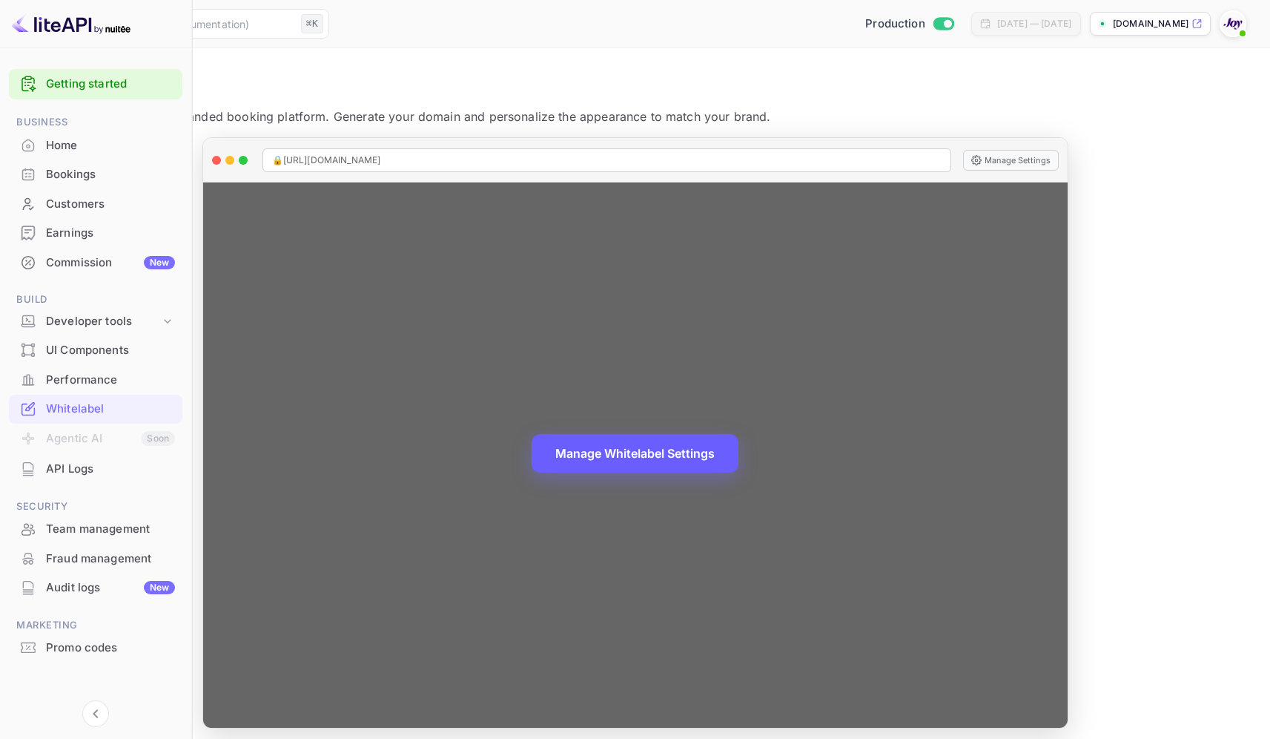
click at [739, 461] on button "Manage Whitelabel Settings" at bounding box center [635, 453] width 207 height 39
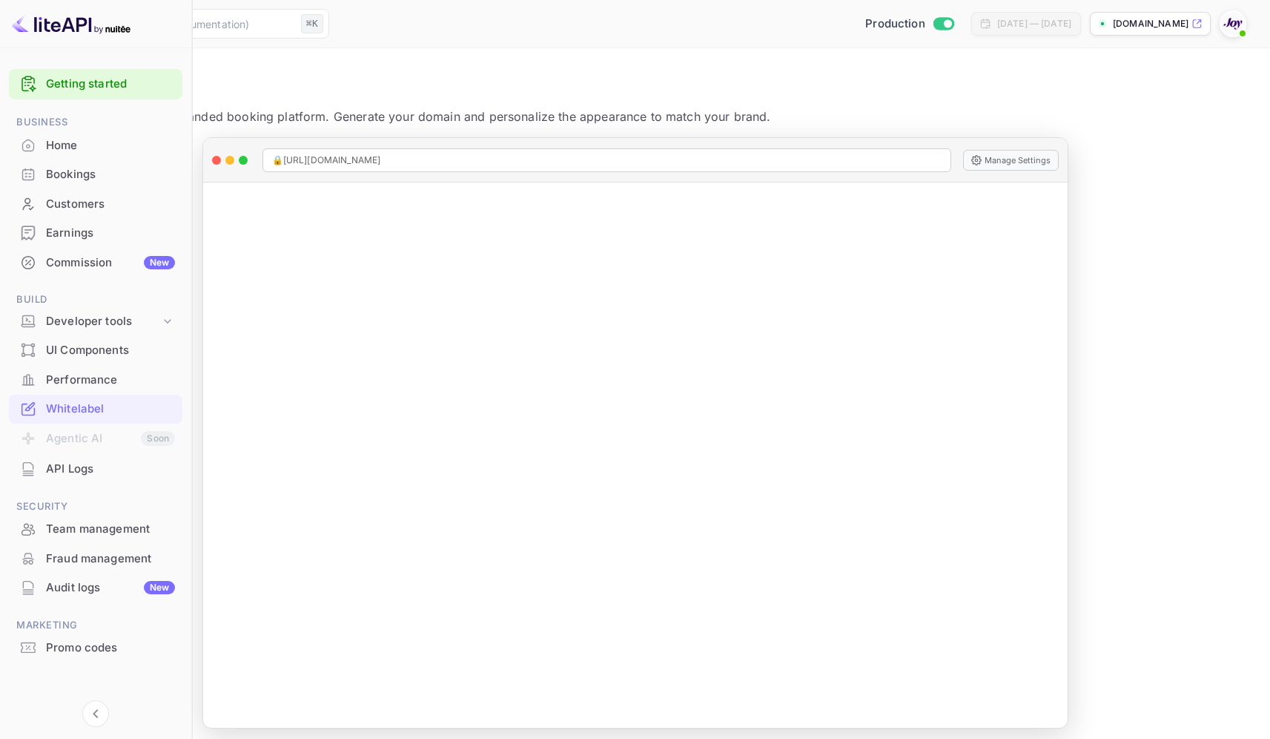
click at [70, 170] on div "Bookings" at bounding box center [110, 174] width 129 height 17
